Goal: Check status: Check status

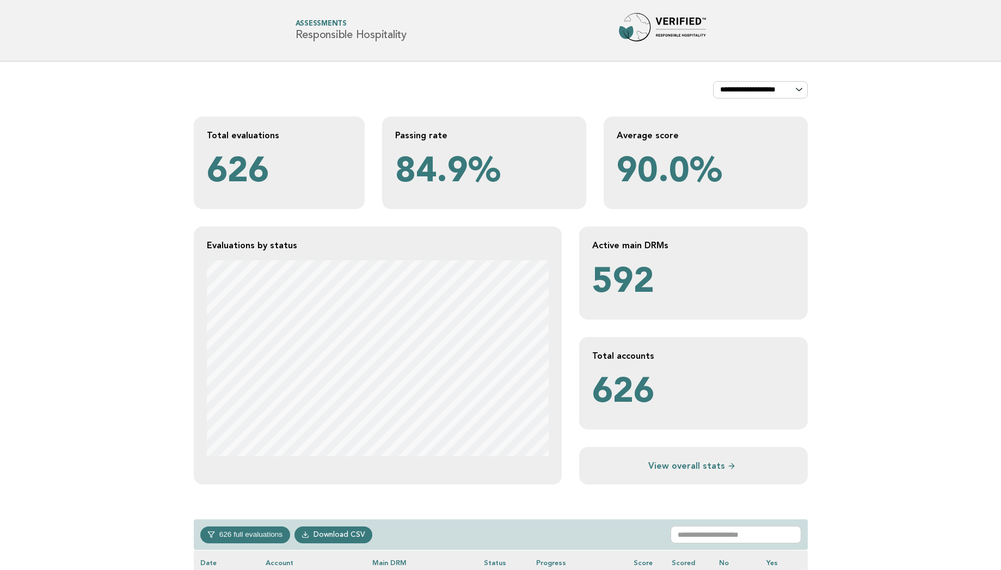
click at [712, 522] on div "626 full evaluations In-progress 248 In-review 20 Completed 54 Verified 304 Dow…" at bounding box center [501, 534] width 614 height 31
click at [709, 526] on input "text" at bounding box center [736, 534] width 131 height 17
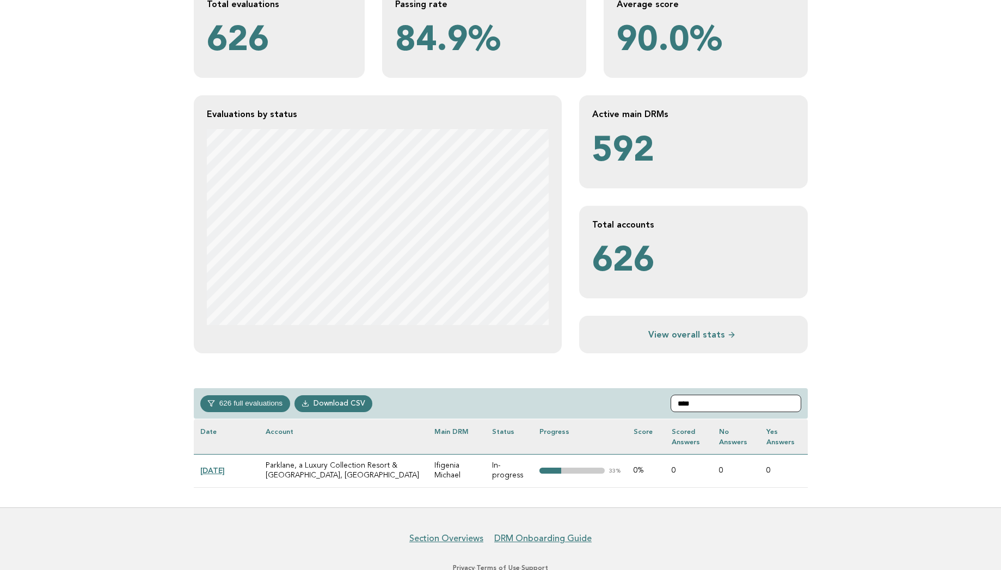
type input "****"
click at [213, 468] on link "[DATE]" at bounding box center [212, 470] width 24 height 9
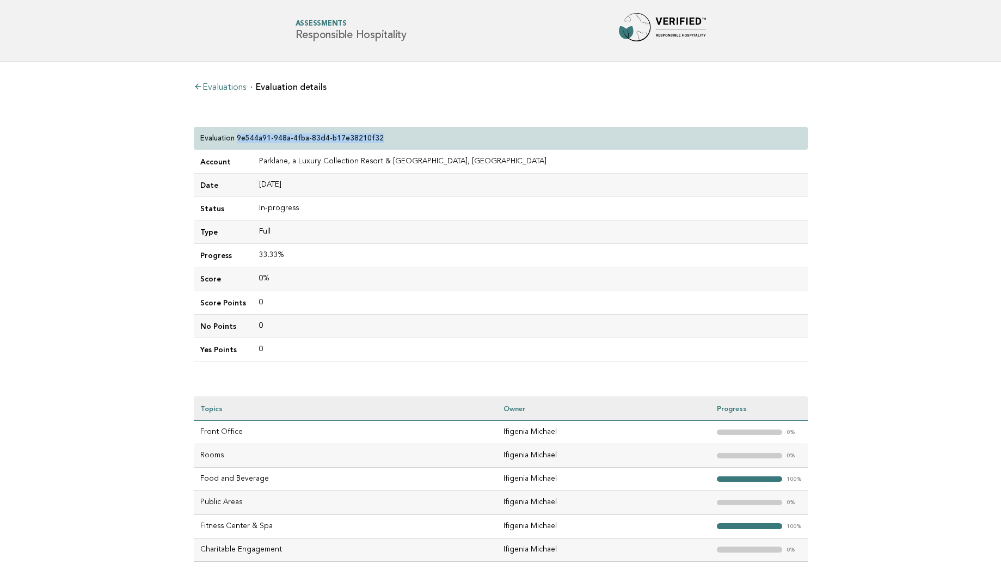
drag, startPoint x: 237, startPoint y: 136, endPoint x: 388, endPoint y: 140, distance: 150.9
click at [388, 140] on div "Evaluation 9e544a91-948a-4fba-83d4-b17e38210f32" at bounding box center [501, 138] width 614 height 23
copy p "9e544a91-948a-4fba-83d4-b17e38210f32"
click at [585, 365] on div "Evaluations Evaluation details Evaluation 9e544a91-948a-4fba-83d4-b17e38210f32 …" at bounding box center [501, 322] width 632 height 520
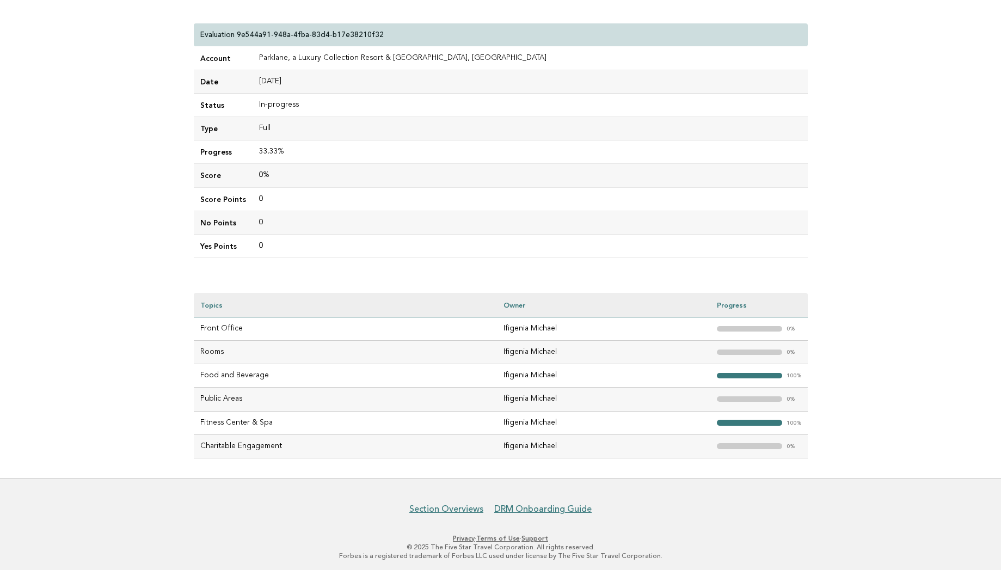
scroll to position [107, 0]
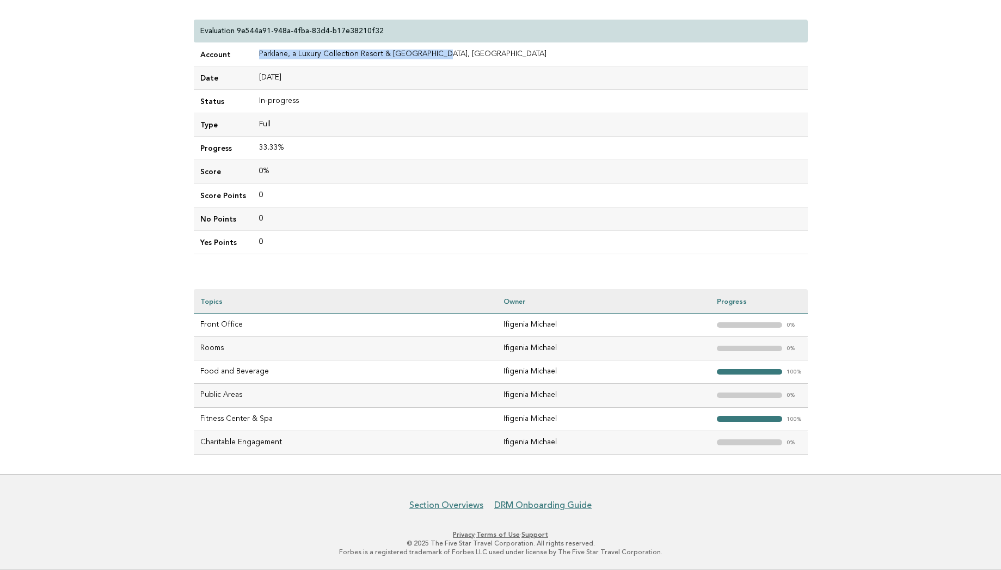
drag, startPoint x: 435, startPoint y: 53, endPoint x: 258, endPoint y: 57, distance: 177.5
click at [258, 57] on td "Parklane, a Luxury Collection Resort & [GEOGRAPHIC_DATA], [GEOGRAPHIC_DATA]" at bounding box center [530, 54] width 555 height 23
copy td "Parklane, a Luxury Collection Resort & [GEOGRAPHIC_DATA], [GEOGRAPHIC_DATA]"
